Goal: Transaction & Acquisition: Purchase product/service

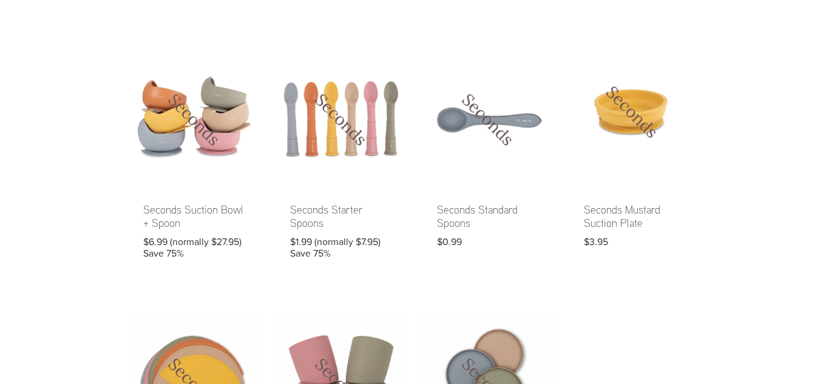
scroll to position [655, 0]
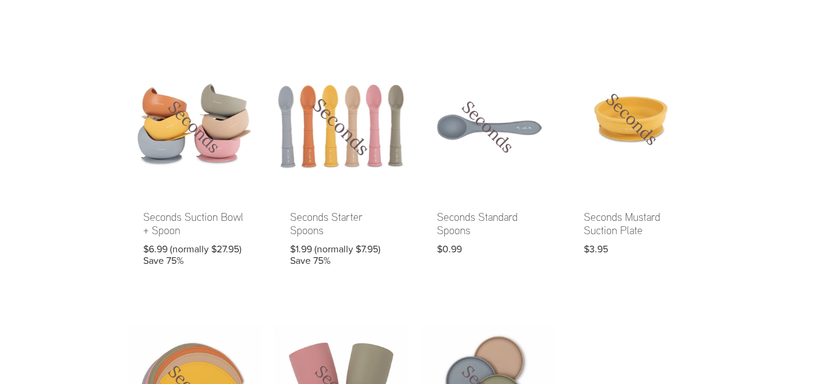
click at [345, 119] on link at bounding box center [341, 170] width 135 height 223
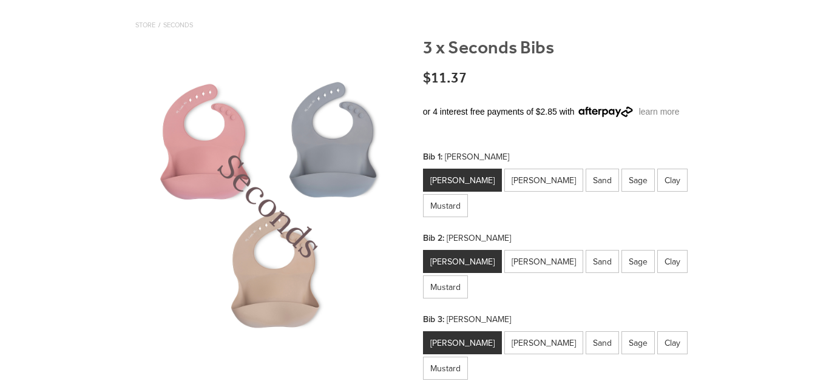
scroll to position [119, 0]
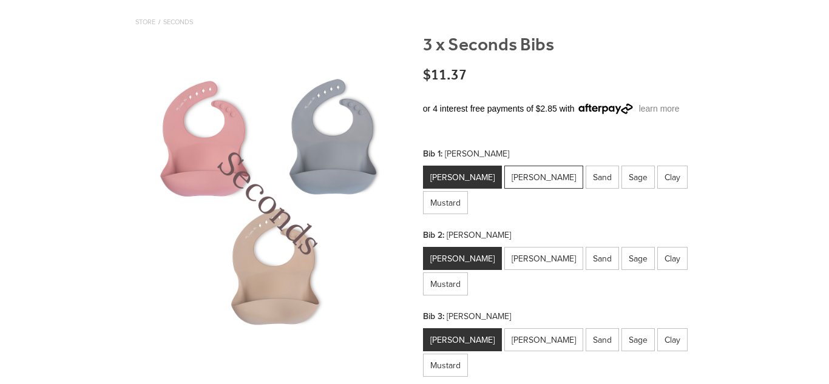
click at [524, 169] on div "Winter Sky" at bounding box center [543, 177] width 79 height 23
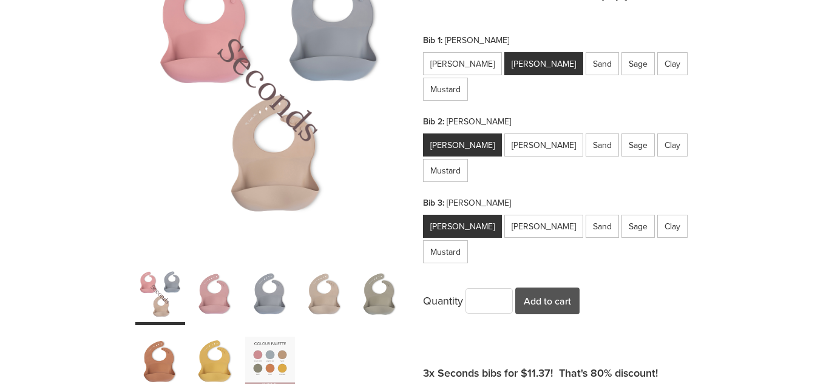
scroll to position [233, 0]
click at [245, 363] on div "carousel" at bounding box center [270, 360] width 50 height 62
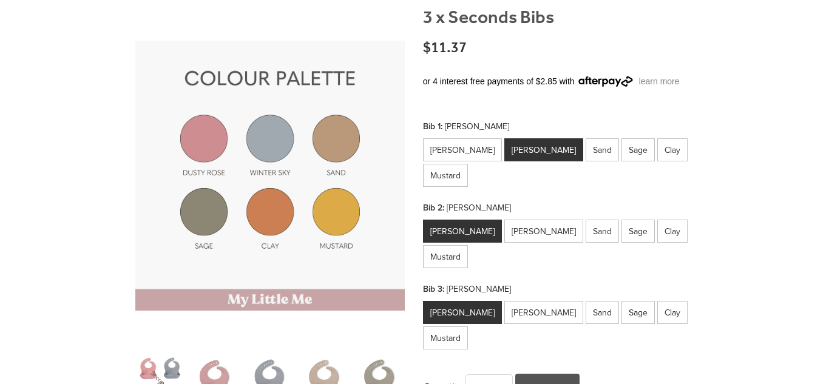
scroll to position [145, 0]
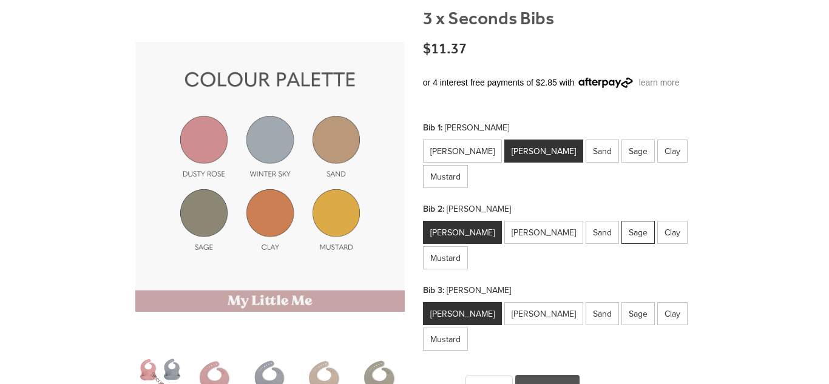
click at [621, 221] on div "Sage" at bounding box center [637, 232] width 33 height 23
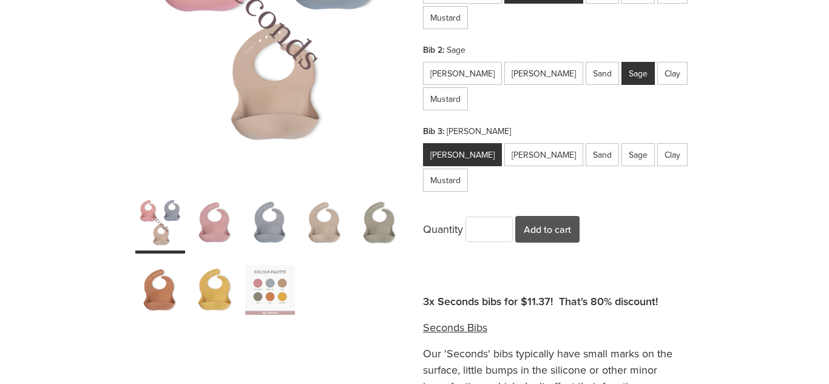
scroll to position [305, 0]
click at [280, 305] on div "carousel" at bounding box center [270, 289] width 50 height 62
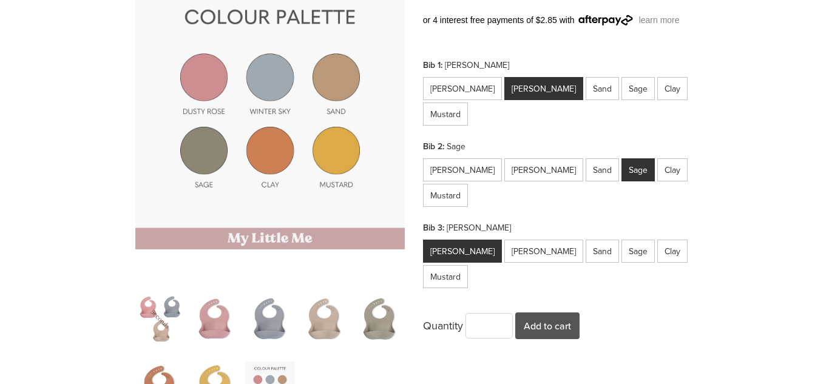
scroll to position [202, 0]
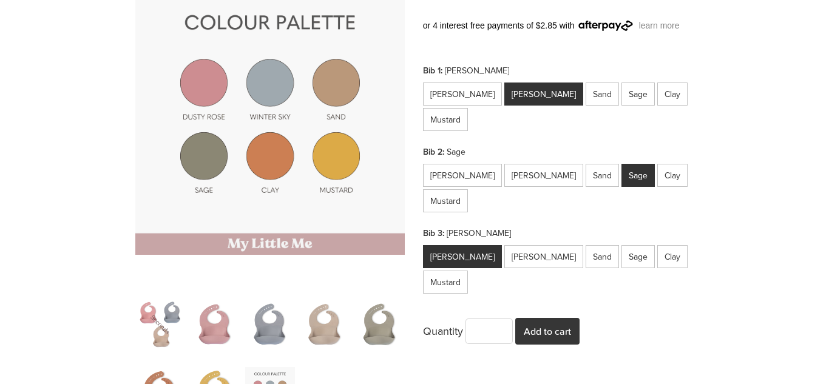
click at [534, 318] on button "Add to cart" at bounding box center [547, 331] width 64 height 27
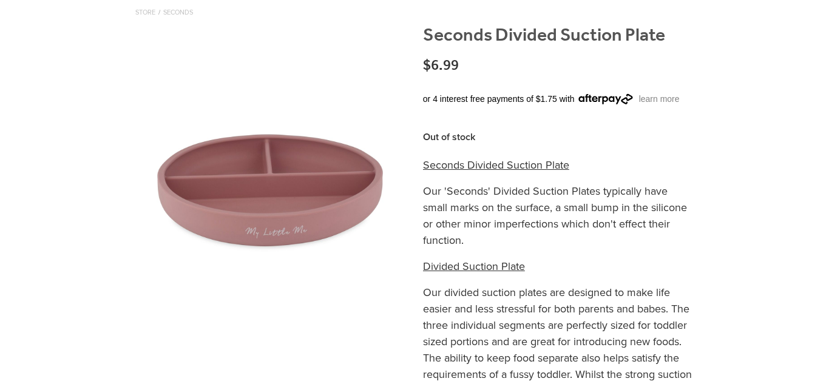
scroll to position [130, 0]
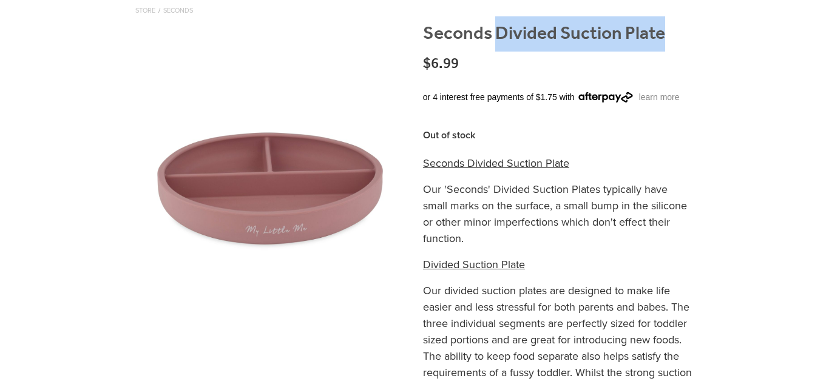
drag, startPoint x: 672, startPoint y: 27, endPoint x: 493, endPoint y: 39, distance: 180.1
click at [493, 39] on h1 "Seconds Divided Suction Plate" at bounding box center [558, 40] width 271 height 34
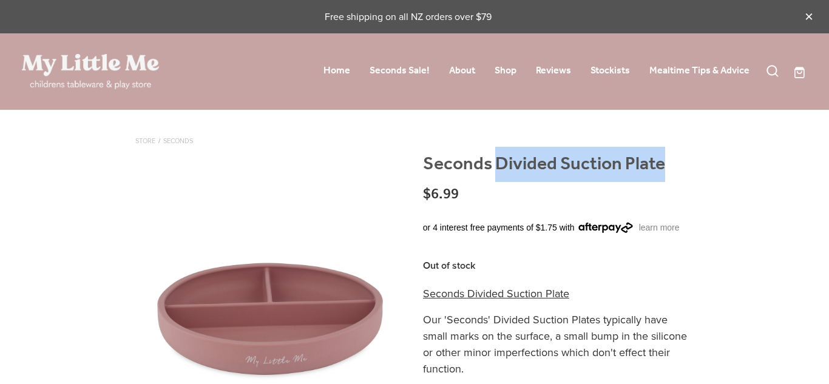
scroll to position [14, 0]
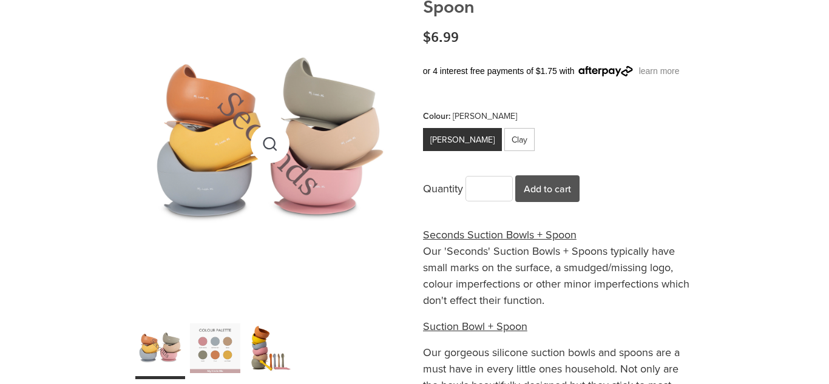
scroll to position [181, 0]
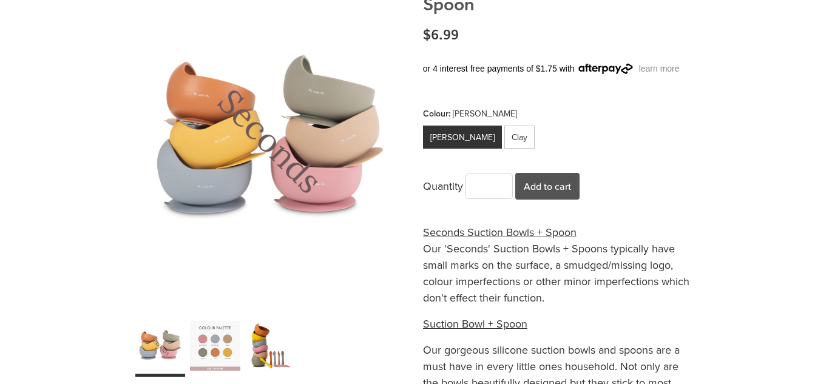
click at [223, 354] on div "carousel" at bounding box center [215, 345] width 50 height 62
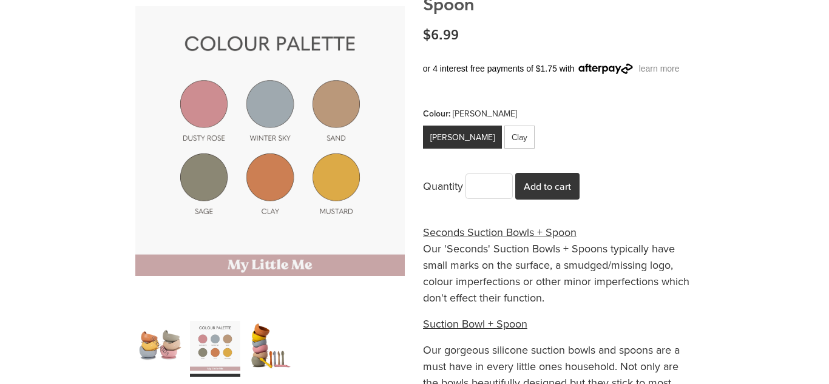
click at [552, 191] on button "Add to cart" at bounding box center [547, 186] width 64 height 27
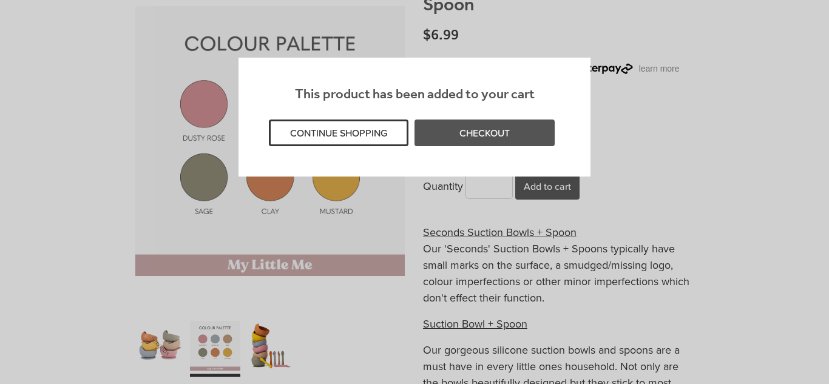
click at [378, 133] on button "CONTINUE SHOPPING" at bounding box center [339, 133] width 140 height 27
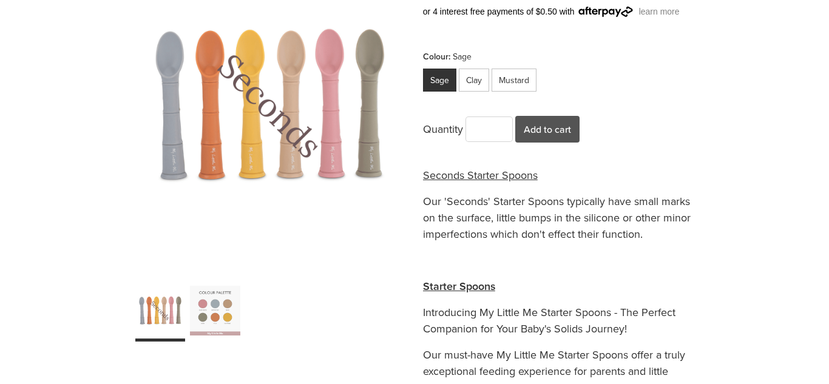
scroll to position [217, 0]
click at [221, 313] on div "carousel" at bounding box center [215, 310] width 50 height 62
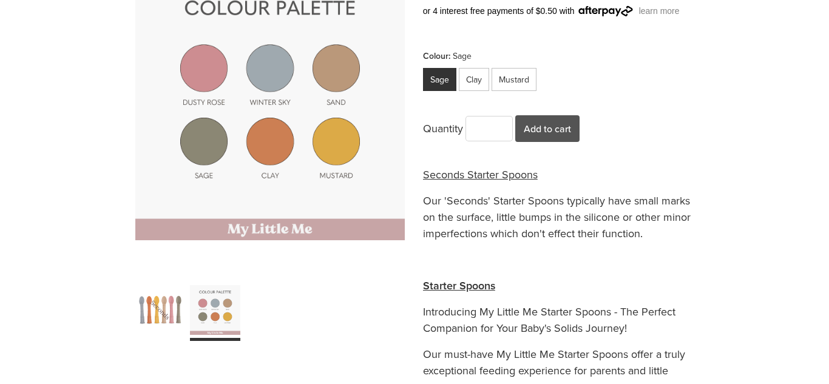
click at [167, 311] on div "carousel" at bounding box center [160, 310] width 50 height 62
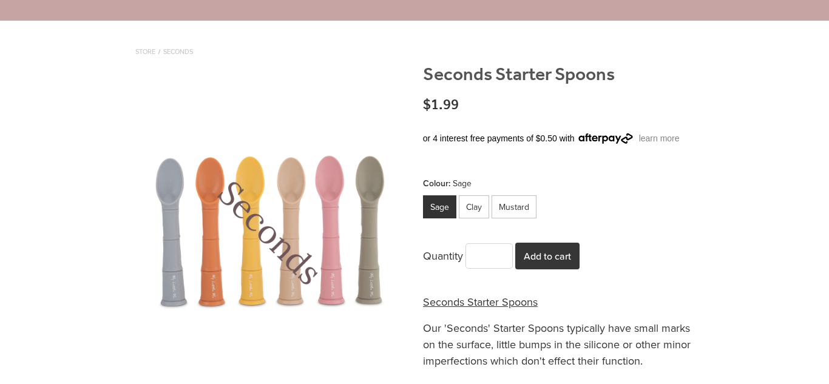
scroll to position [85, 0]
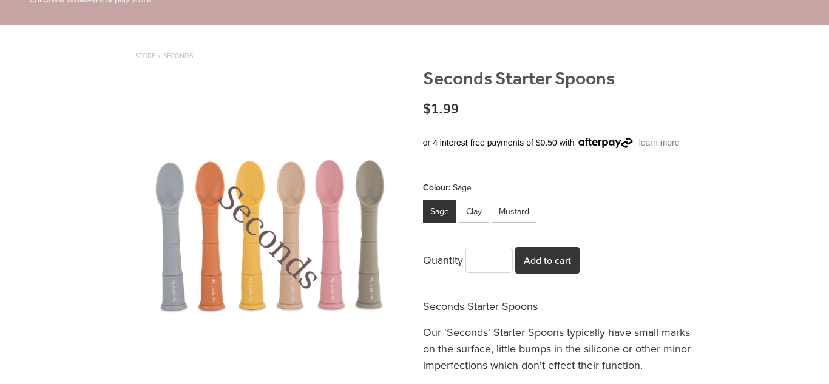
click at [547, 251] on button "Add to cart" at bounding box center [547, 260] width 64 height 27
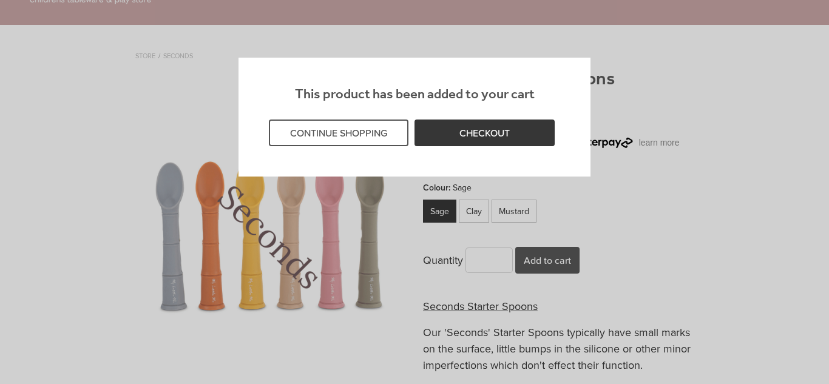
click at [449, 130] on link "CHECKOUT" at bounding box center [484, 133] width 140 height 27
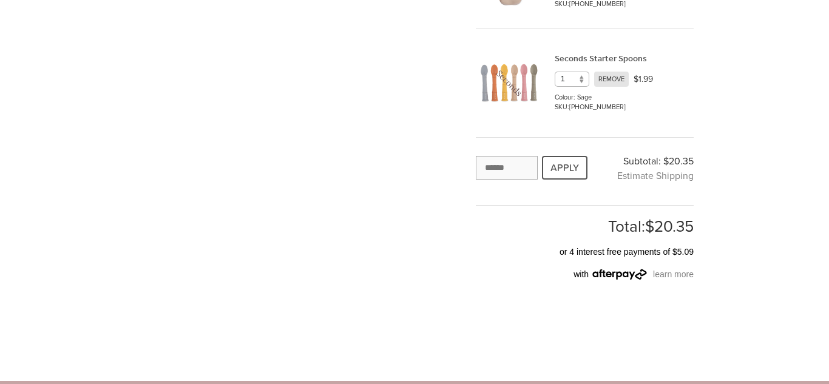
scroll to position [381, 0]
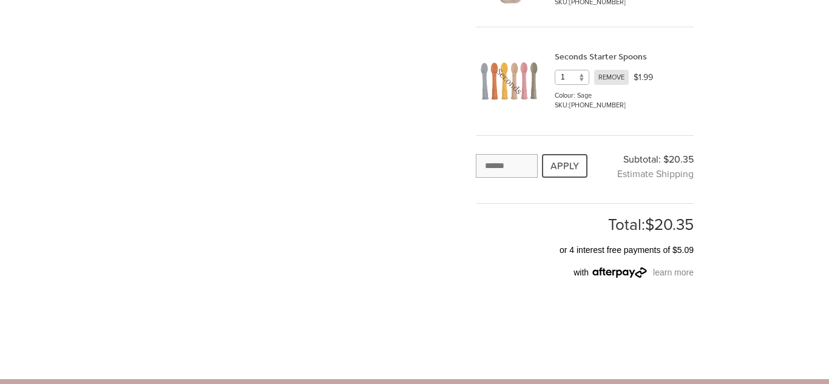
click at [630, 178] on span "Estimate Shipping" at bounding box center [655, 173] width 76 height 13
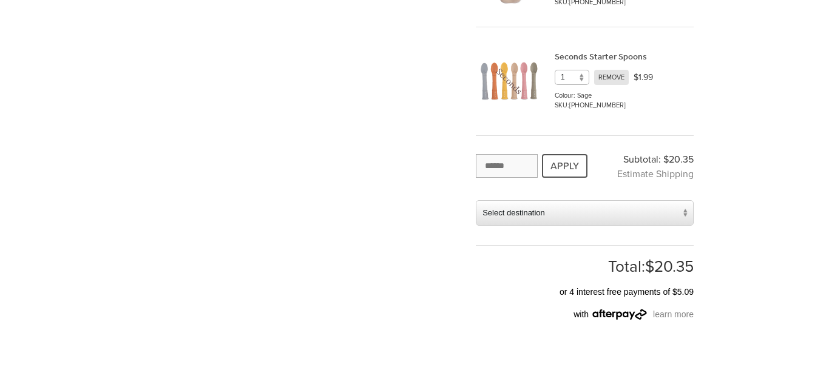
click at [589, 212] on span "Select destination" at bounding box center [576, 213] width 201 height 24
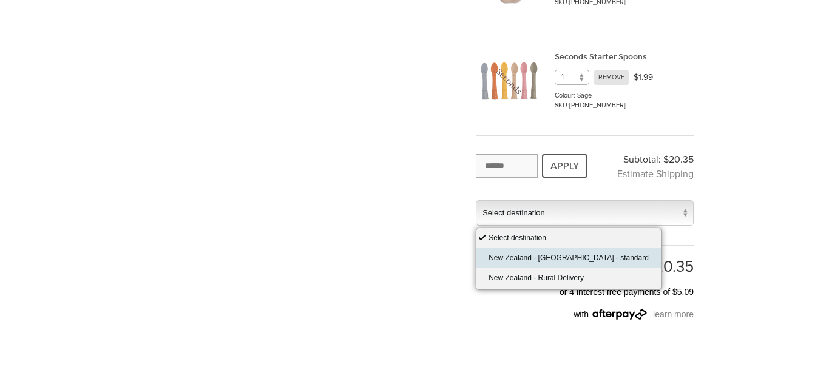
click at [569, 259] on li "New Zealand - [GEOGRAPHIC_DATA] - standard" at bounding box center [568, 258] width 184 height 20
